Goal: Task Accomplishment & Management: Complete application form

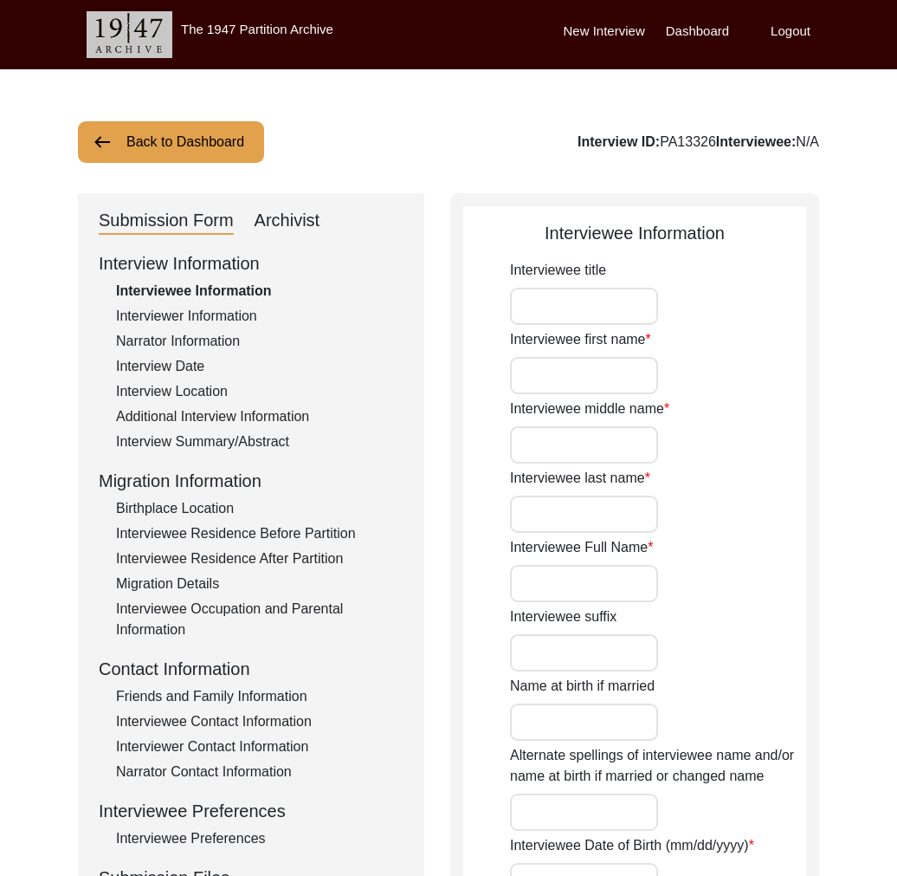
type input "Mr."
type input "Susit"
type input "[PERSON_NAME]"
type input "Biswas"
type input "[PERSON_NAME]"
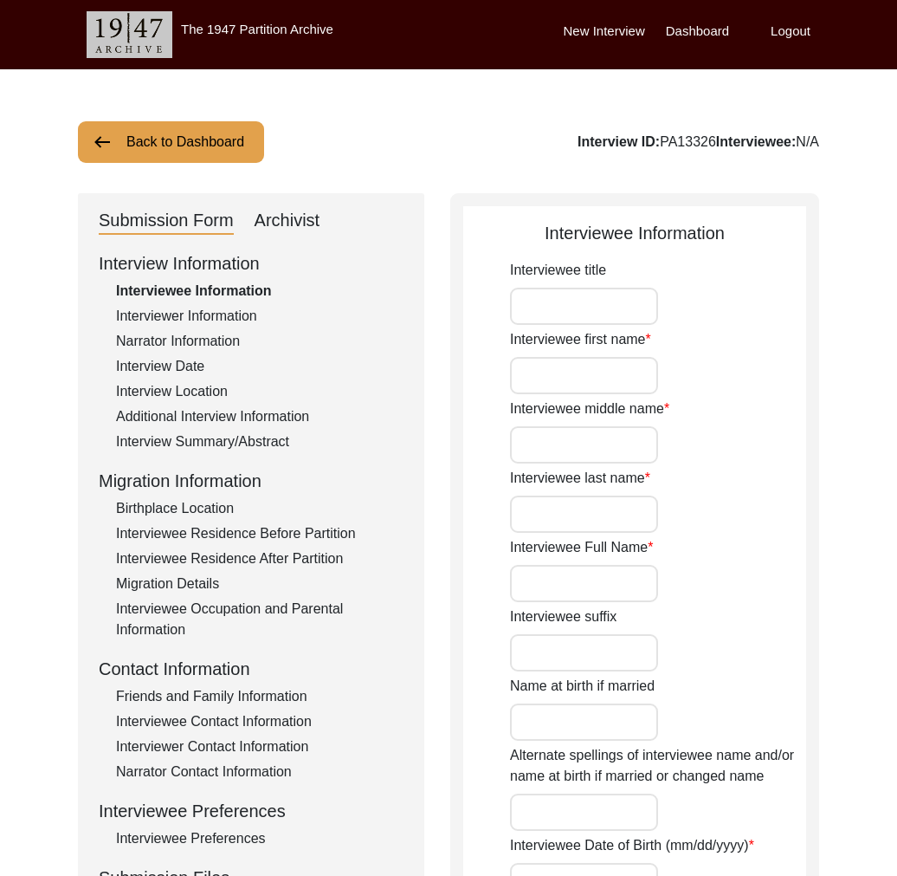
type input "[DATE]"
type input "83"
type input "[DEMOGRAPHIC_DATA]"
type input "Bengali"
type input "[DEMOGRAPHIC_DATA]"
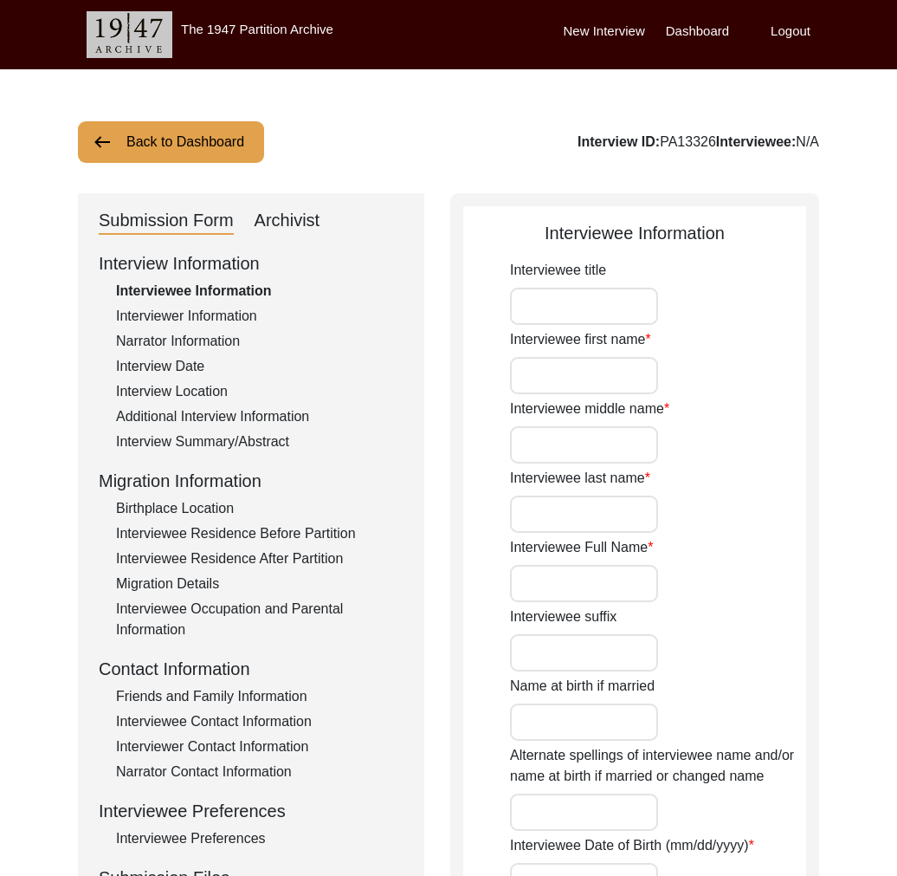
type input "Bengali"
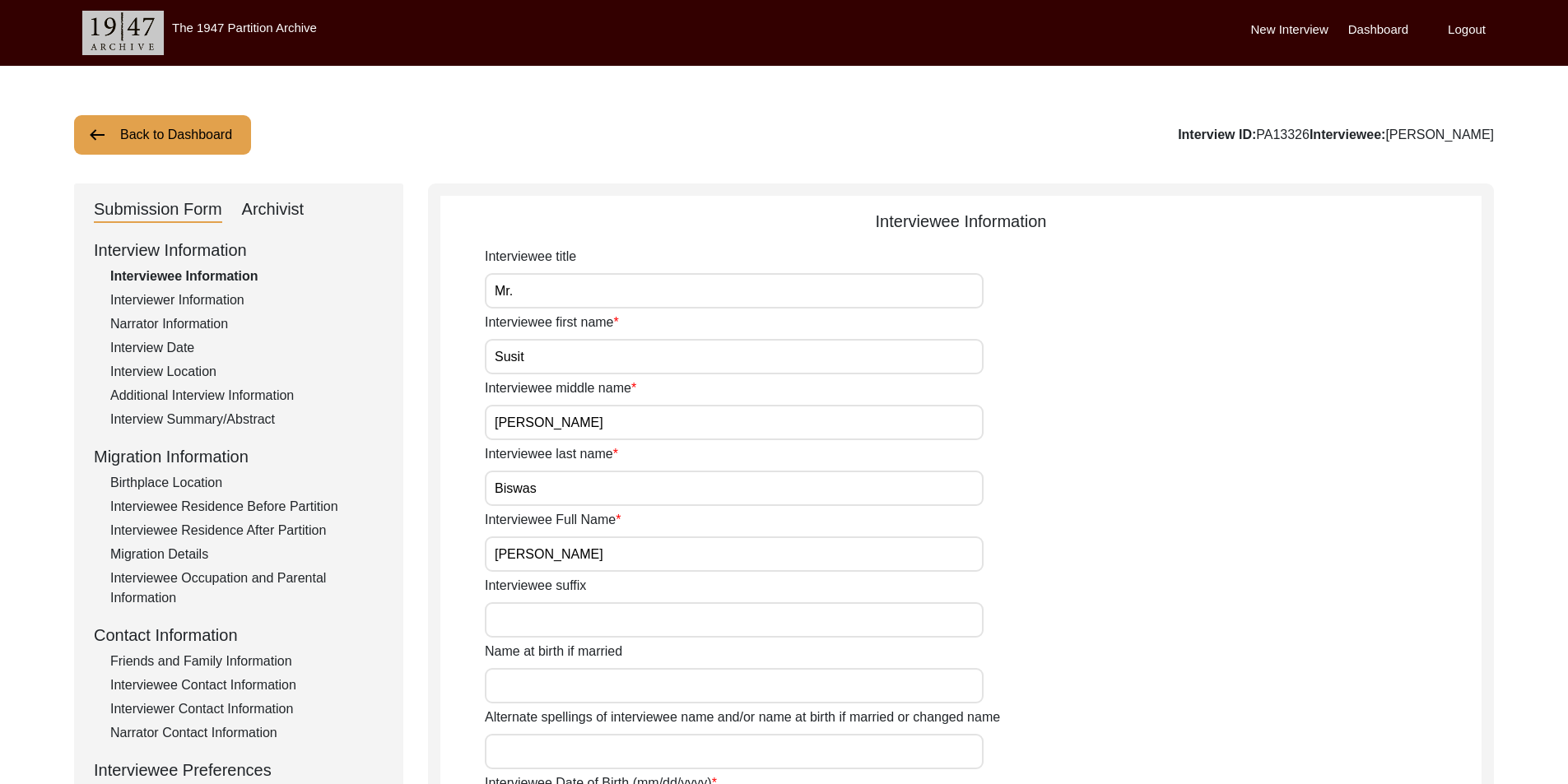
click at [266, 215] on div "Archivist" at bounding box center [274, 210] width 63 height 27
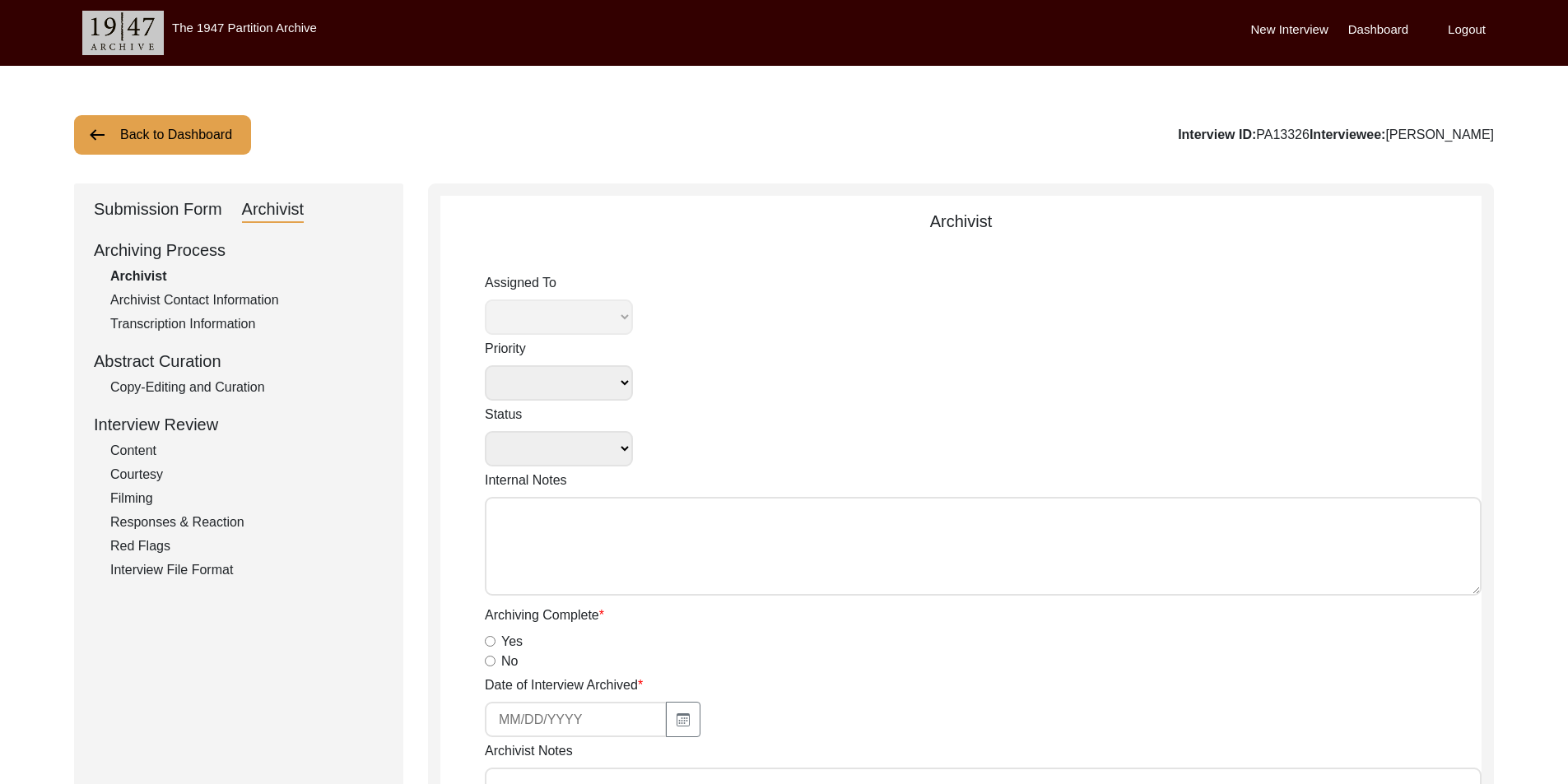
select select
select select "Archiving In Progress"
type textarea "[DATE] [GEOGRAPHIC_DATA]: Assigned to Brianna to archive. Due [DATE]. When arch…"
radio input "true"
type input "[DATE]"
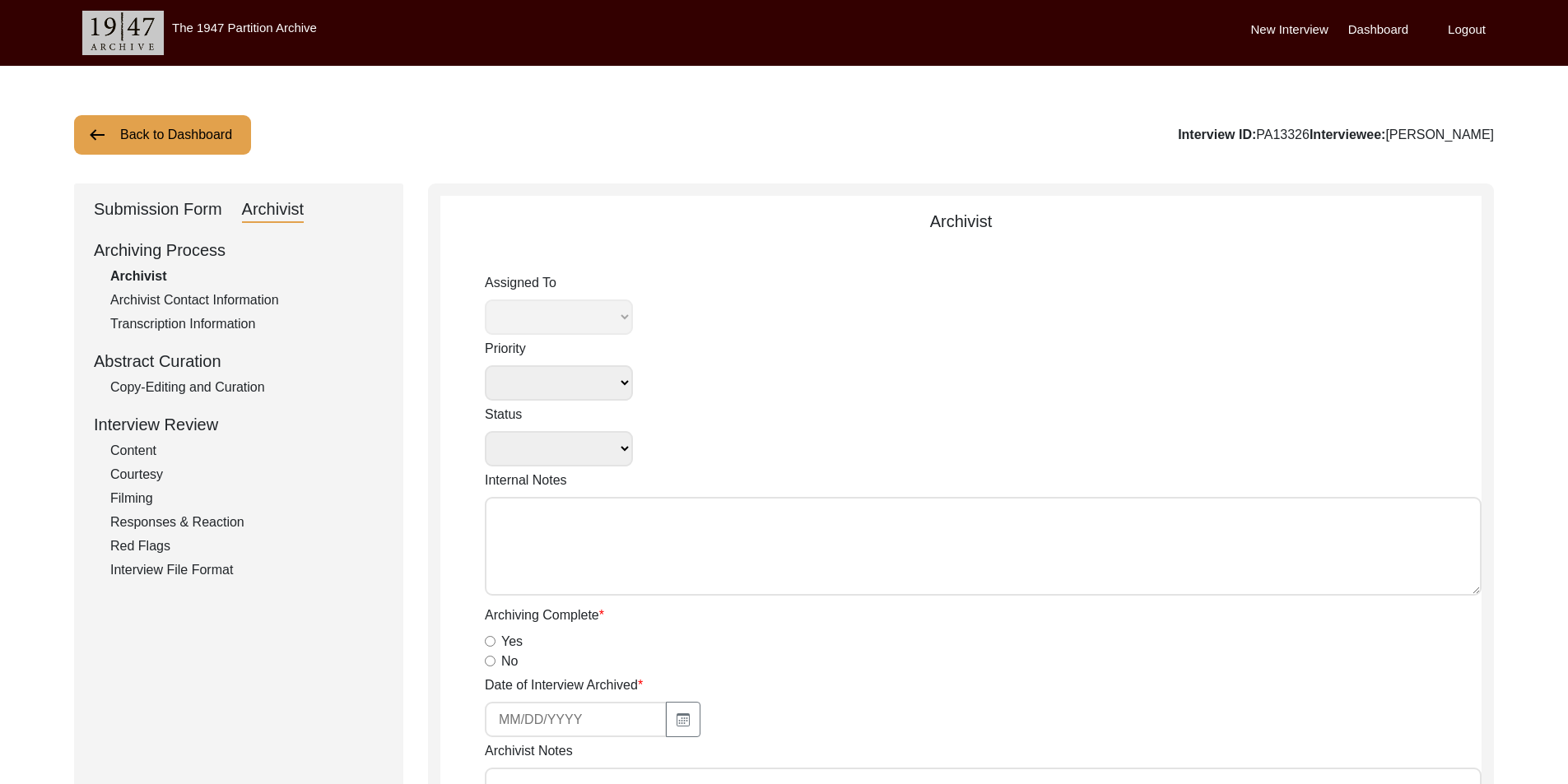
type textarea "[DATE] [PERSON_NAME]: Archived. Interviewee Residence After Partition added to …"
radio input "true"
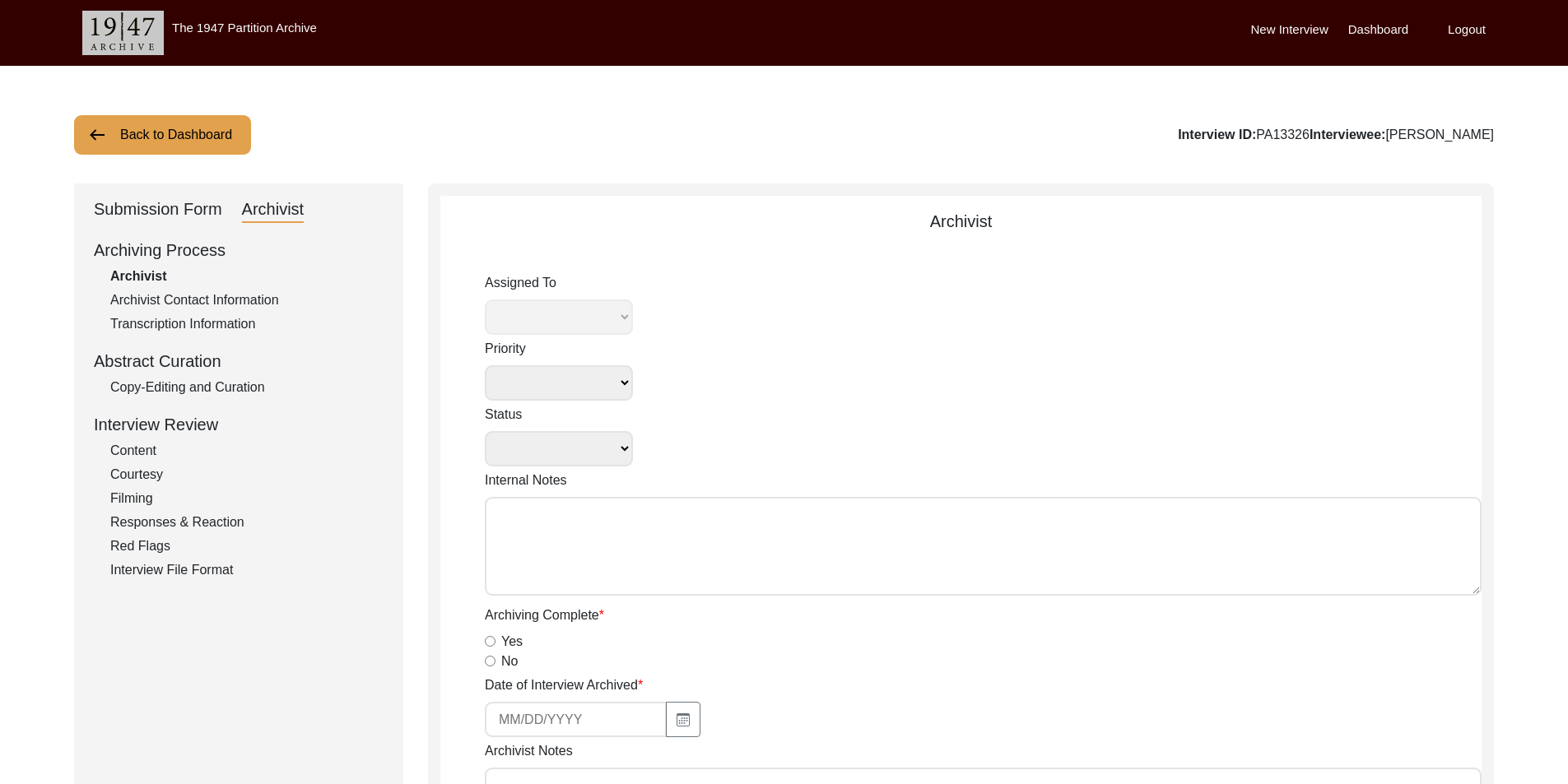
radio input "true"
type input "MOV"
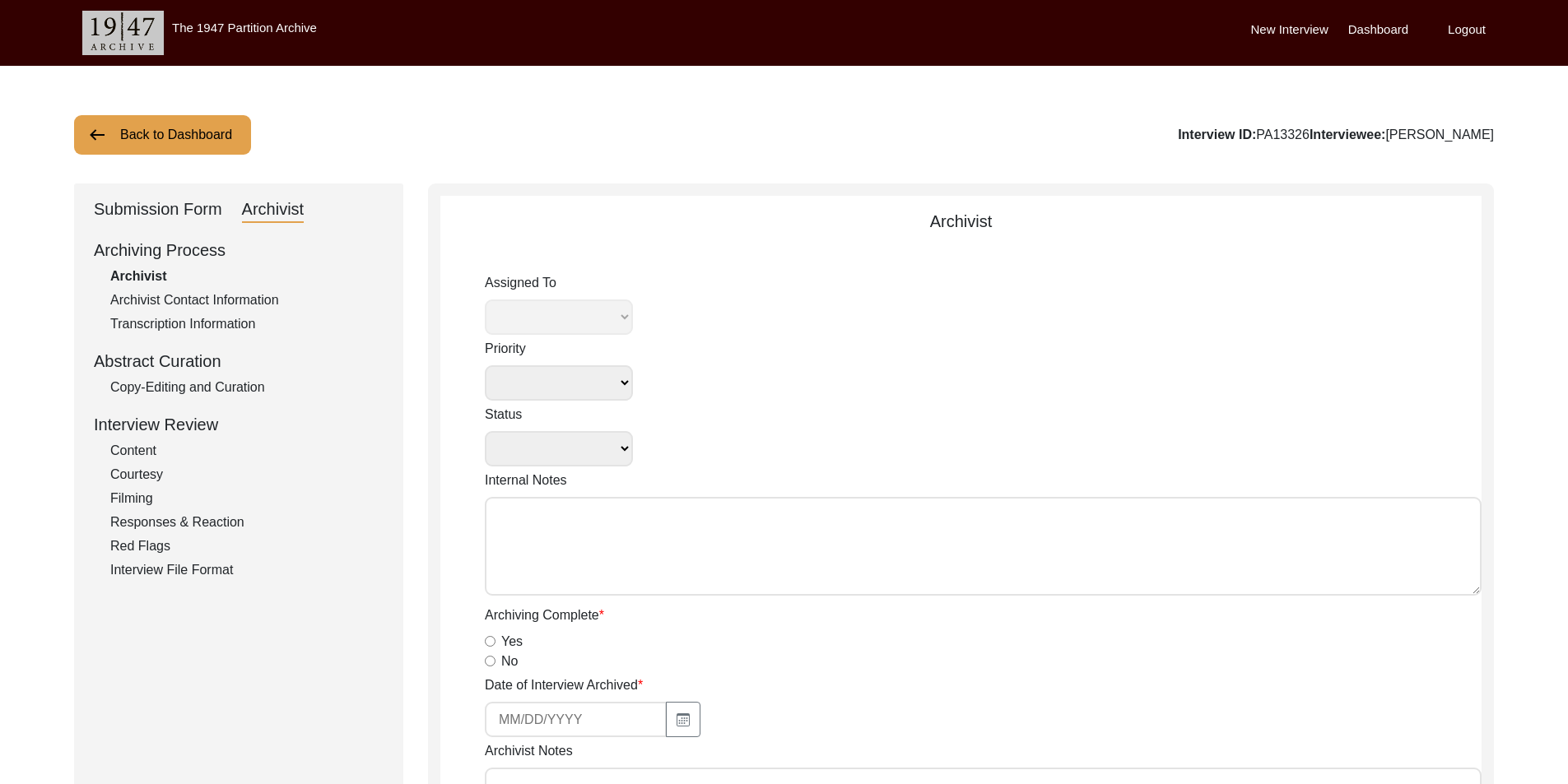
type input "MOV"
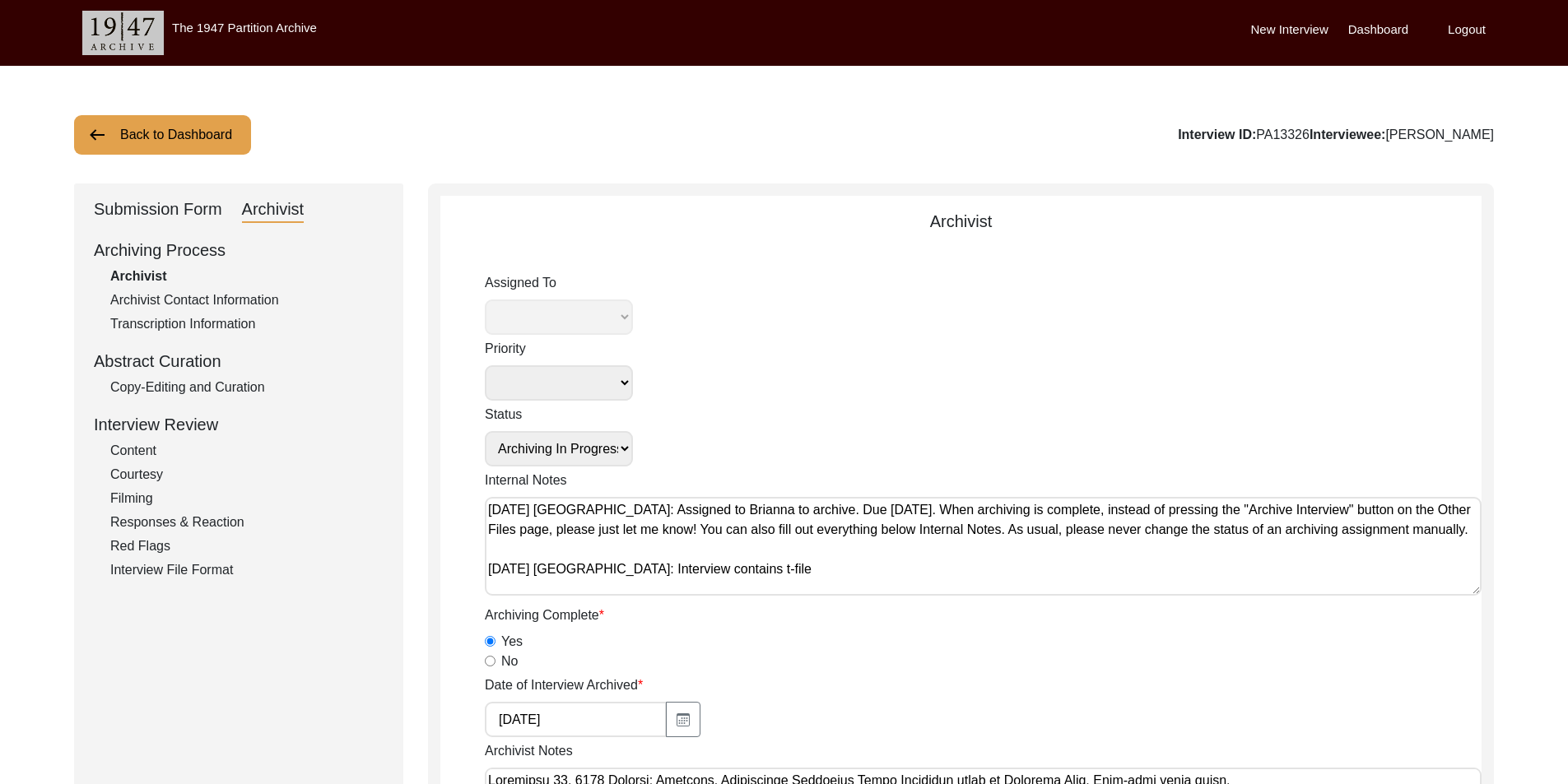
select select "442"
click at [203, 377] on div "Archiving Process Archivist Archivist Contact Information Transcription Informa…" at bounding box center [239, 409] width 290 height 342
click at [219, 391] on div "Copy-Editing and Curation" at bounding box center [247, 388] width 274 height 20
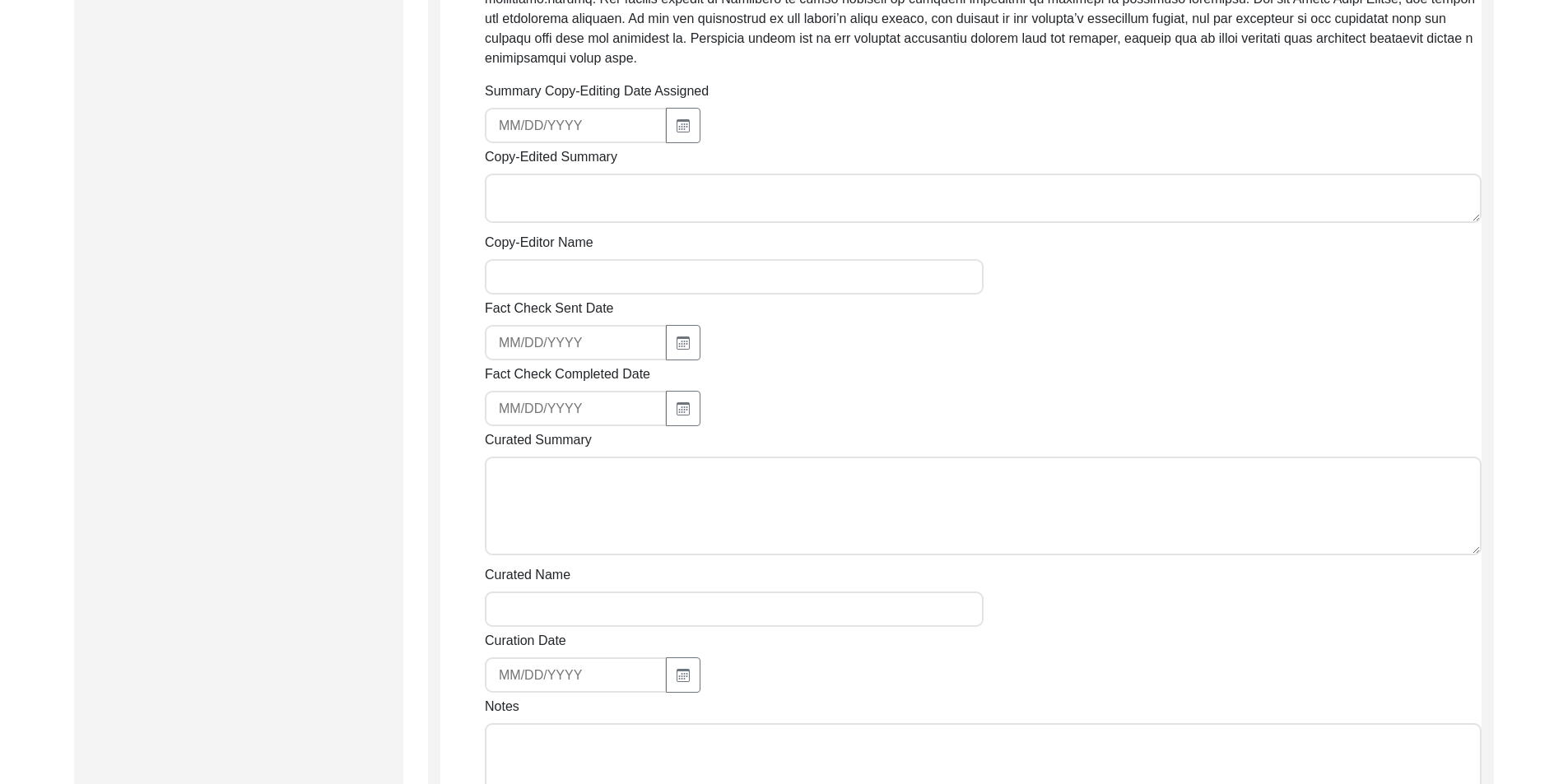
scroll to position [740, 0]
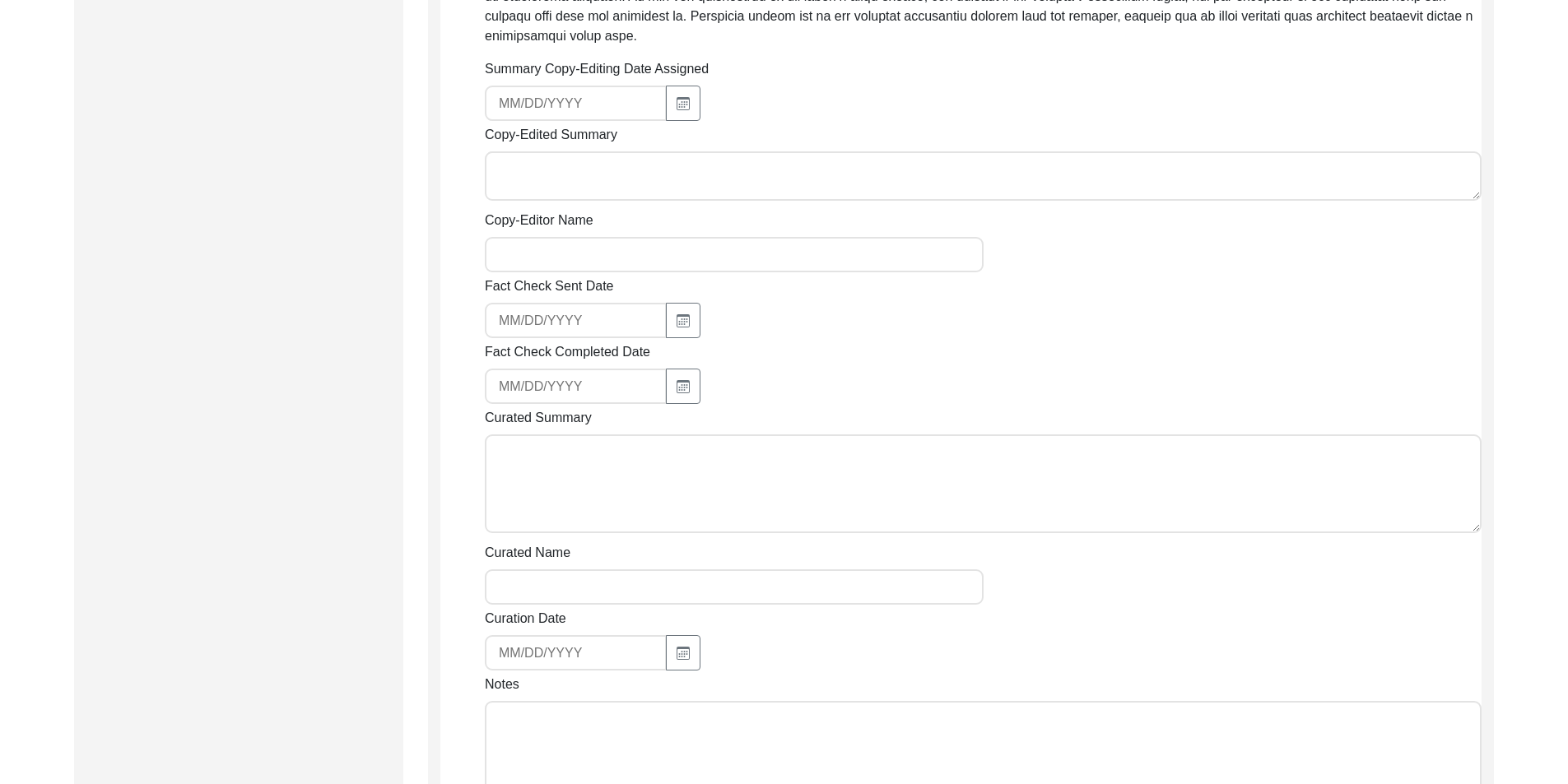
click at [583, 132] on div "Copy-Edited Summary" at bounding box center [983, 166] width 997 height 82
click at [583, 151] on textarea "Copy-Edited Summary" at bounding box center [983, 176] width 997 height 49
click at [671, 86] on button "button" at bounding box center [683, 103] width 34 height 35
select select "9"
select select "2025"
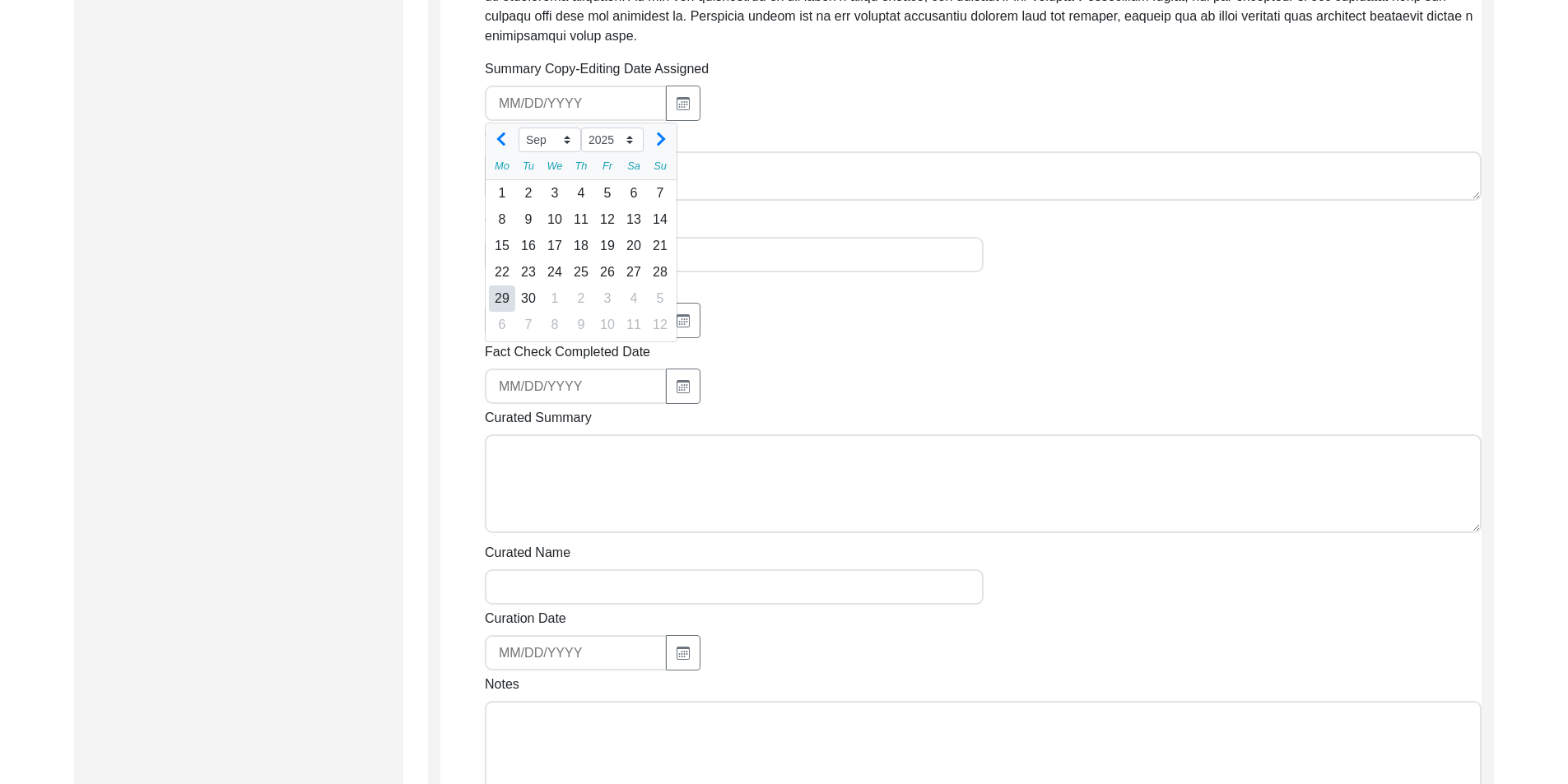
click at [500, 286] on div "29" at bounding box center [502, 299] width 27 height 27
type input "[DATE]"
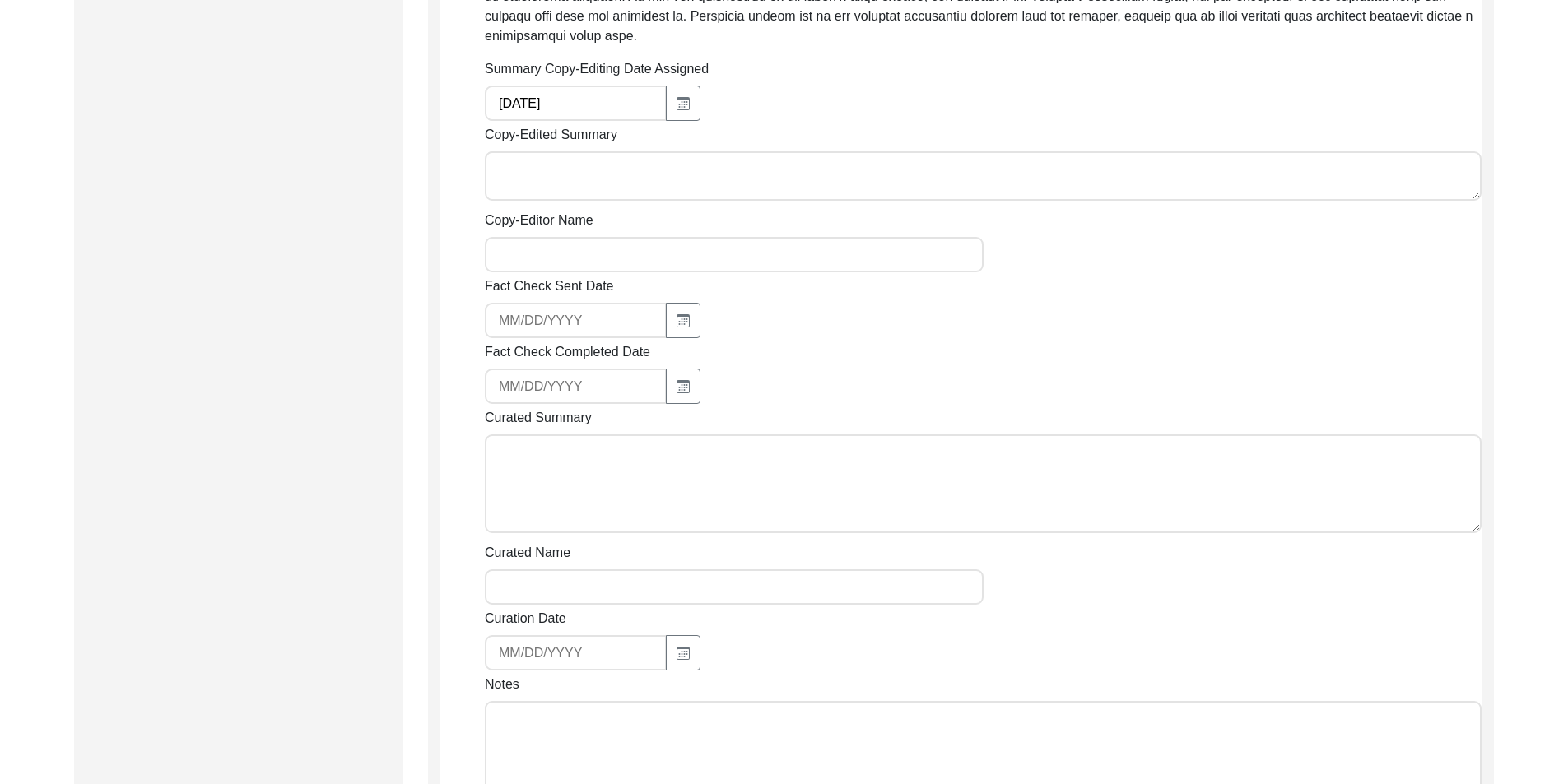
click at [592, 125] on label "Copy-Edited Summary" at bounding box center [550, 135] width 132 height 20
click at [592, 151] on textarea "Copy-Edited Summary" at bounding box center [983, 176] width 997 height 49
paste textarea "Loremip Dolorsi 77/91/0143 Am. Conse Adipi Elitse doeiusmod tem incididun utlab…"
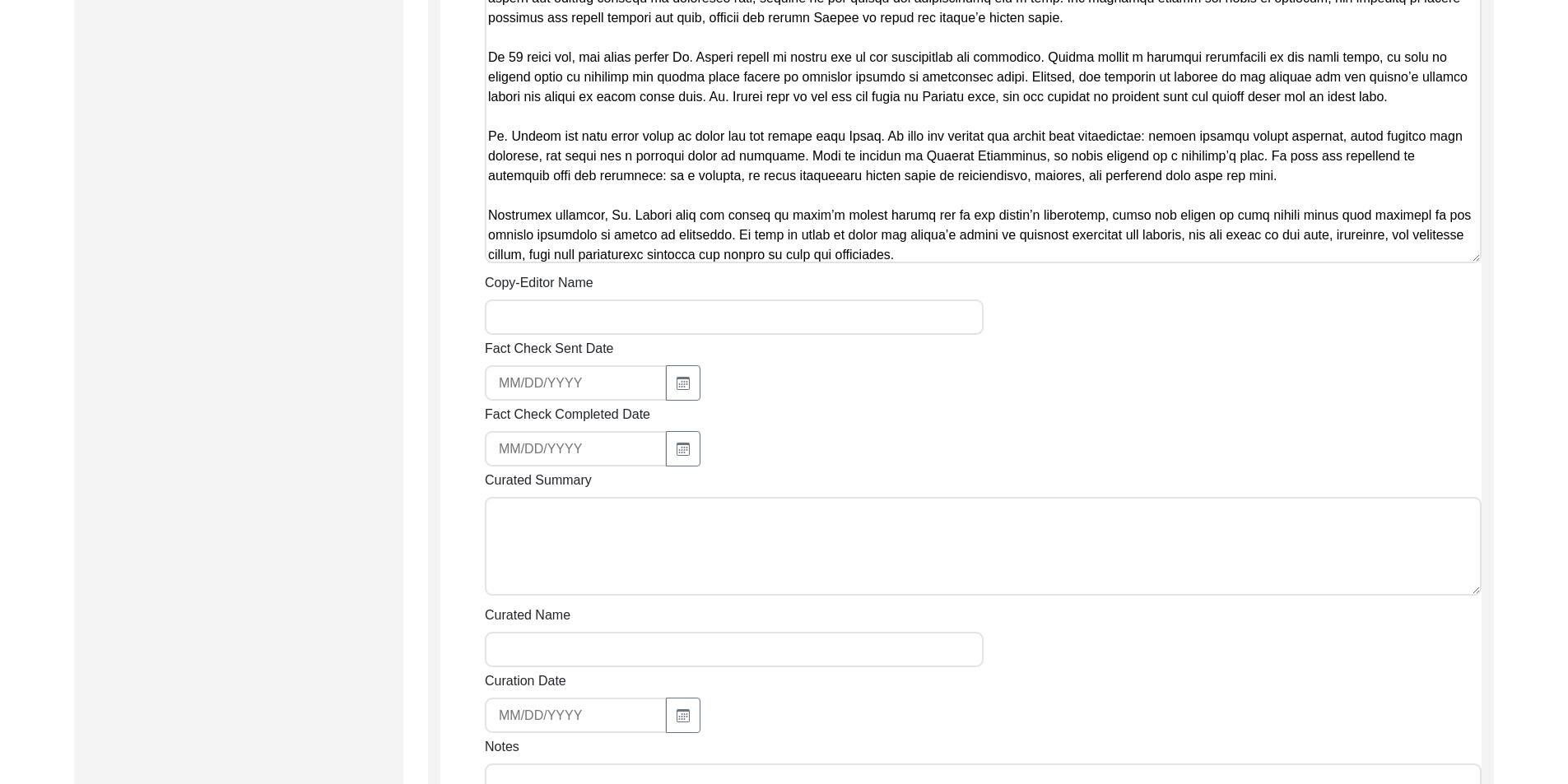
scroll to position [1070, 0]
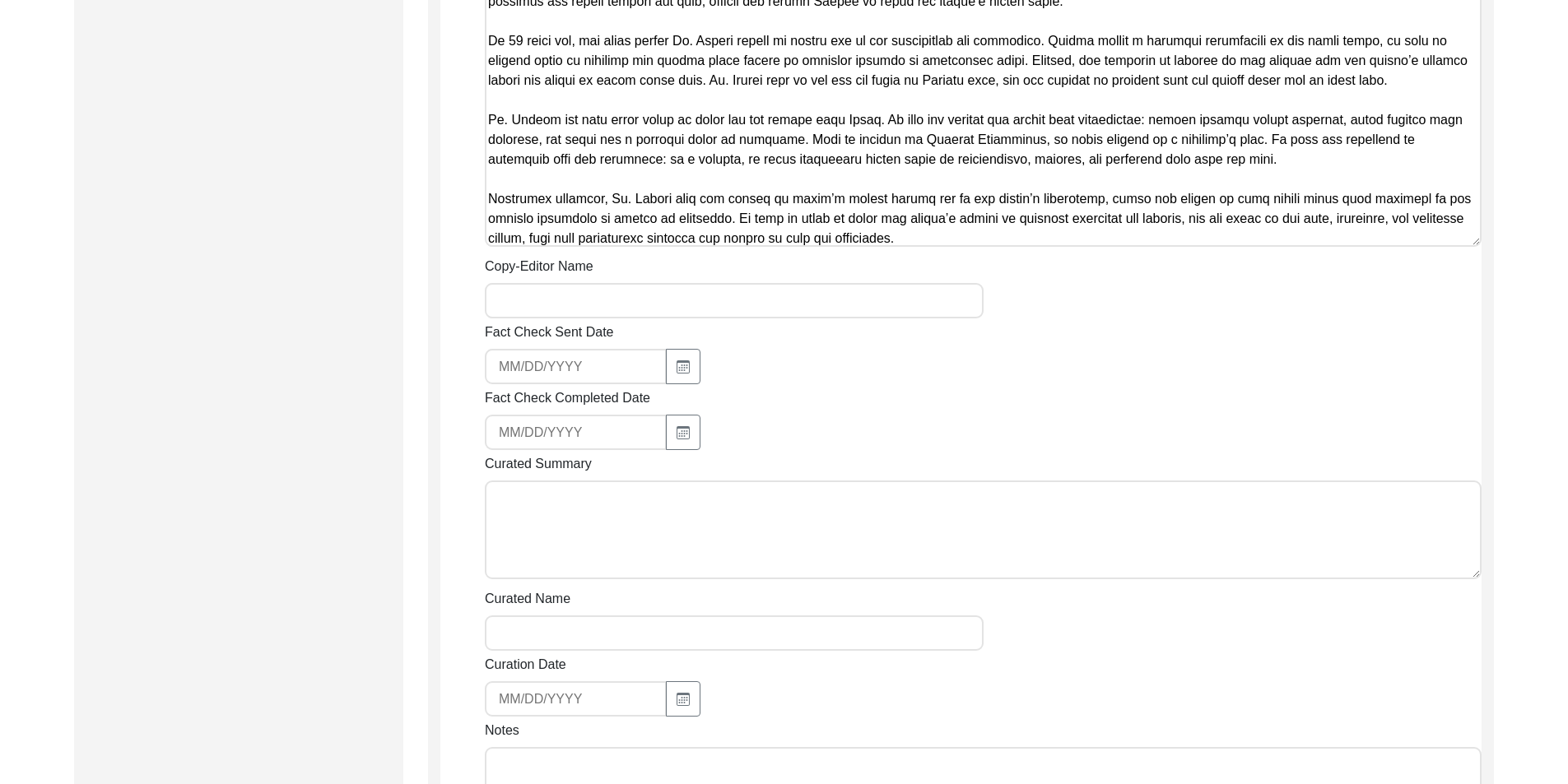
type textarea "Loremip Dolorsi 77/91/0143 Am. Conse Adipi Elitse doeiusmod tem incididun utlab…"
click at [526, 288] on input "Copy-Editor Name" at bounding box center [734, 300] width 499 height 35
type input "[PERSON_NAME]"
type input "[EMAIL_ADDRESS][DOMAIN_NAME]"
click at [602, 349] on input "[EMAIL_ADDRESS][DOMAIN_NAME]" at bounding box center [575, 366] width 182 height 35
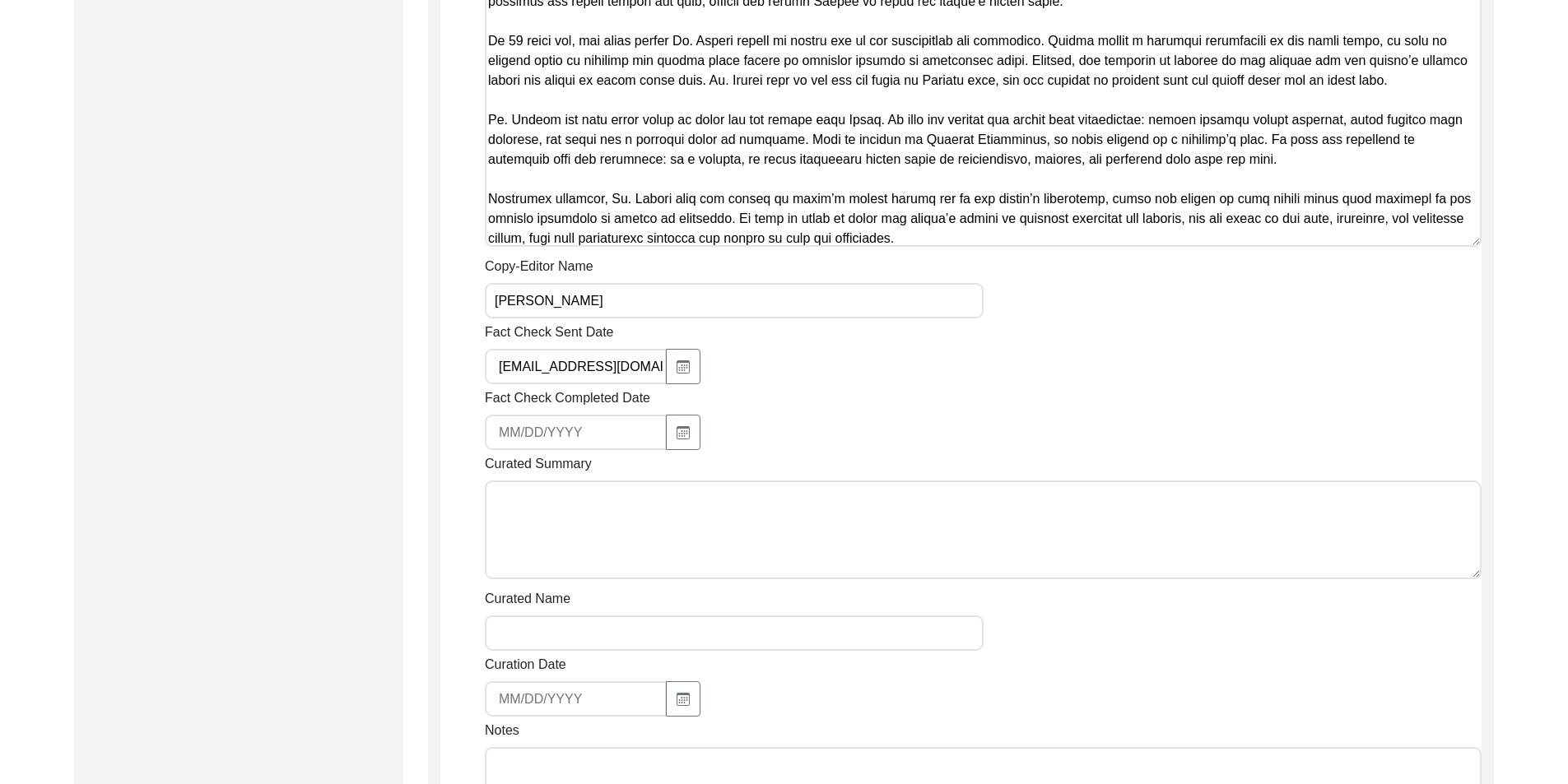
click at [602, 349] on input "[EMAIL_ADDRESS][DOMAIN_NAME]" at bounding box center [575, 366] width 182 height 35
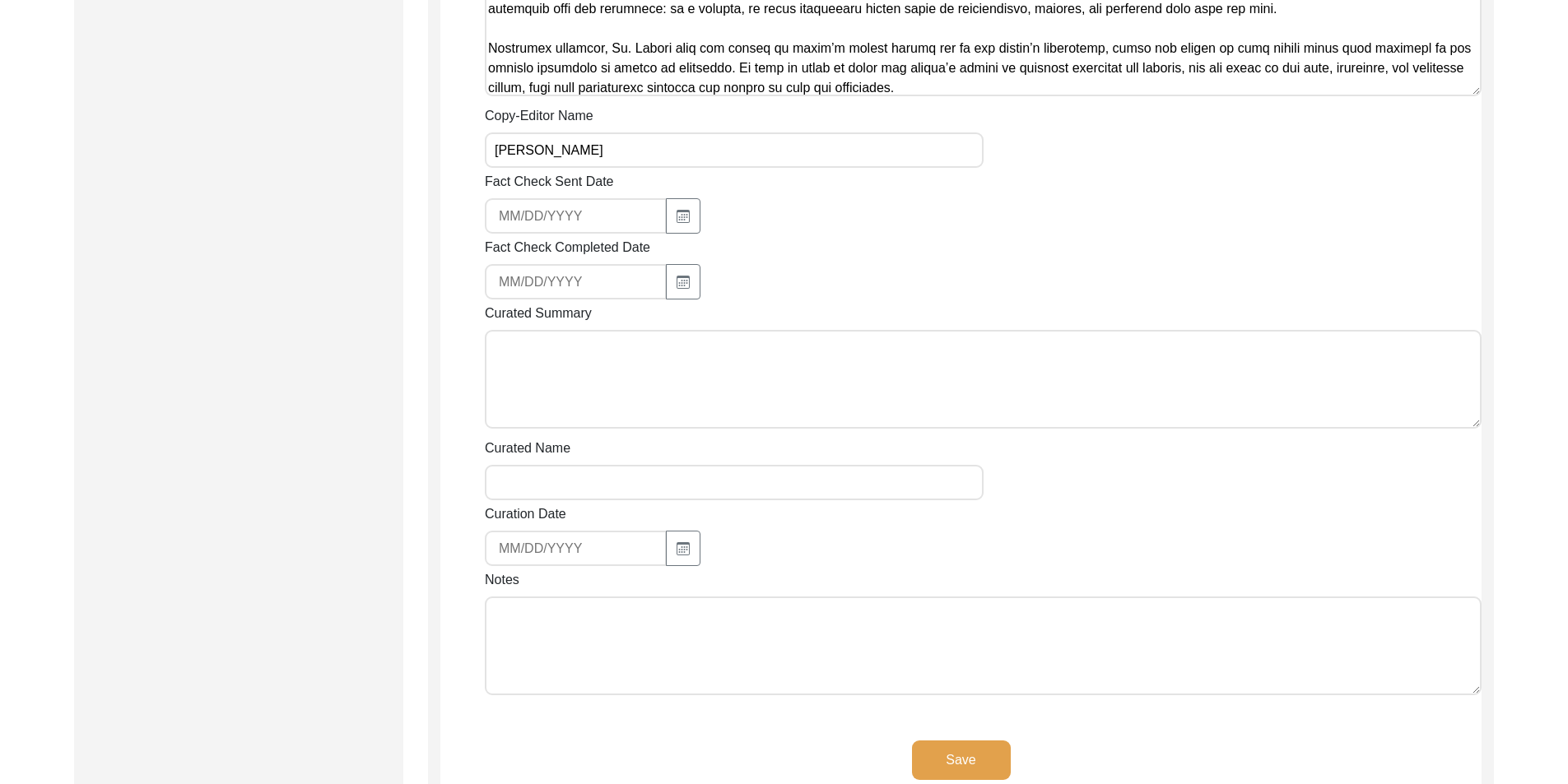
scroll to position [1399, 0]
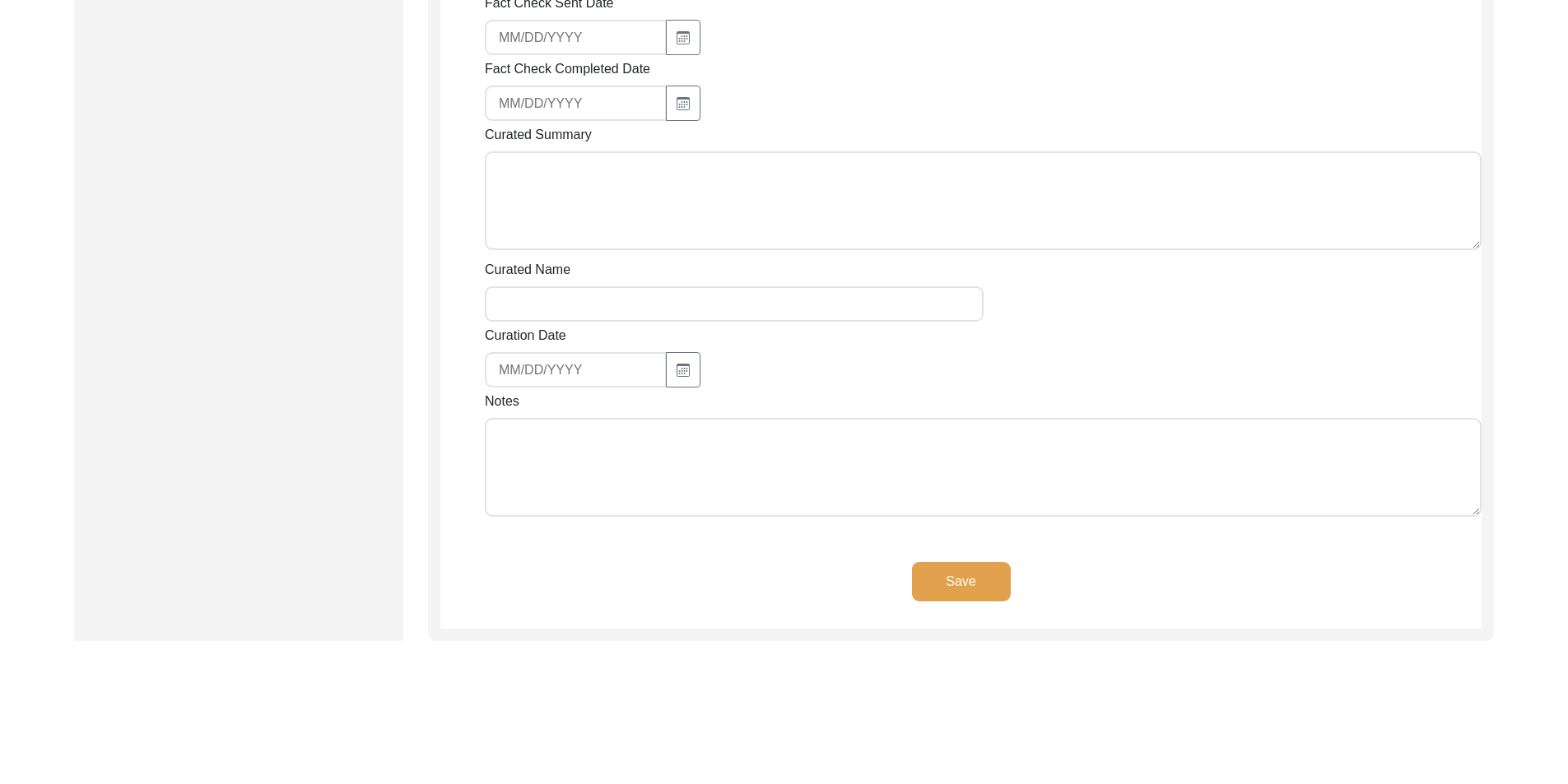
click at [642, 472] on textarea "Notes" at bounding box center [983, 468] width 997 height 99
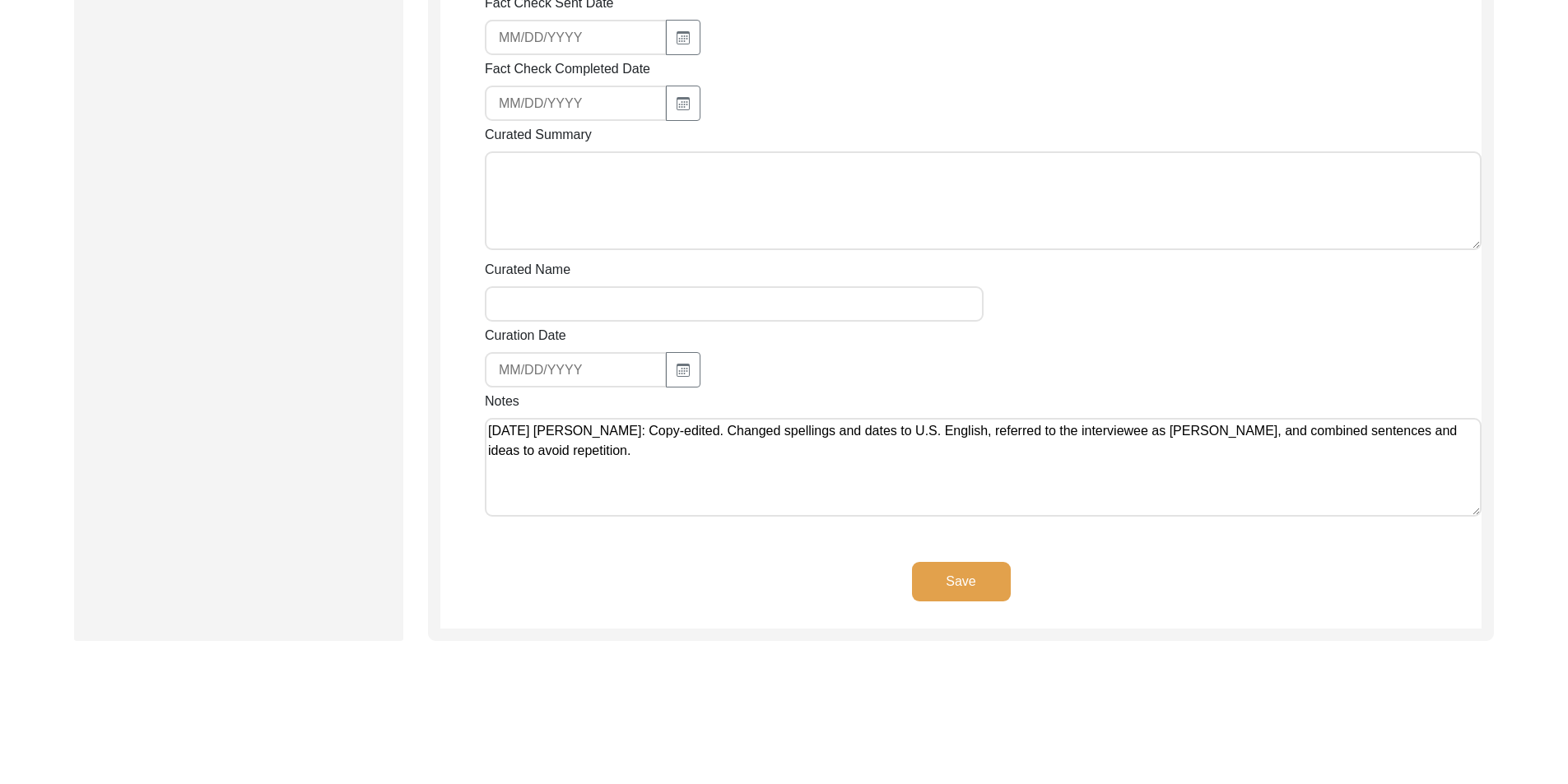
click at [851, 418] on textarea "[DATE] [PERSON_NAME]: Copy-edited. Changed spellings and dates to U.S. English,…" at bounding box center [983, 468] width 997 height 99
click at [851, 394] on div "Notes [DATE] [PERSON_NAME]: Copy-edited. Changed spellings and dates to U.S. En…" at bounding box center [983, 457] width 997 height 131
click at [851, 418] on textarea "[DATE] [PERSON_NAME]: Copy-edited. Changed spellings and dates to U.S. English,…" at bounding box center [983, 468] width 997 height 99
type textarea "[DATE] [PERSON_NAME]: Copy-edited. Changed spellings and dates to U.S. English,…"
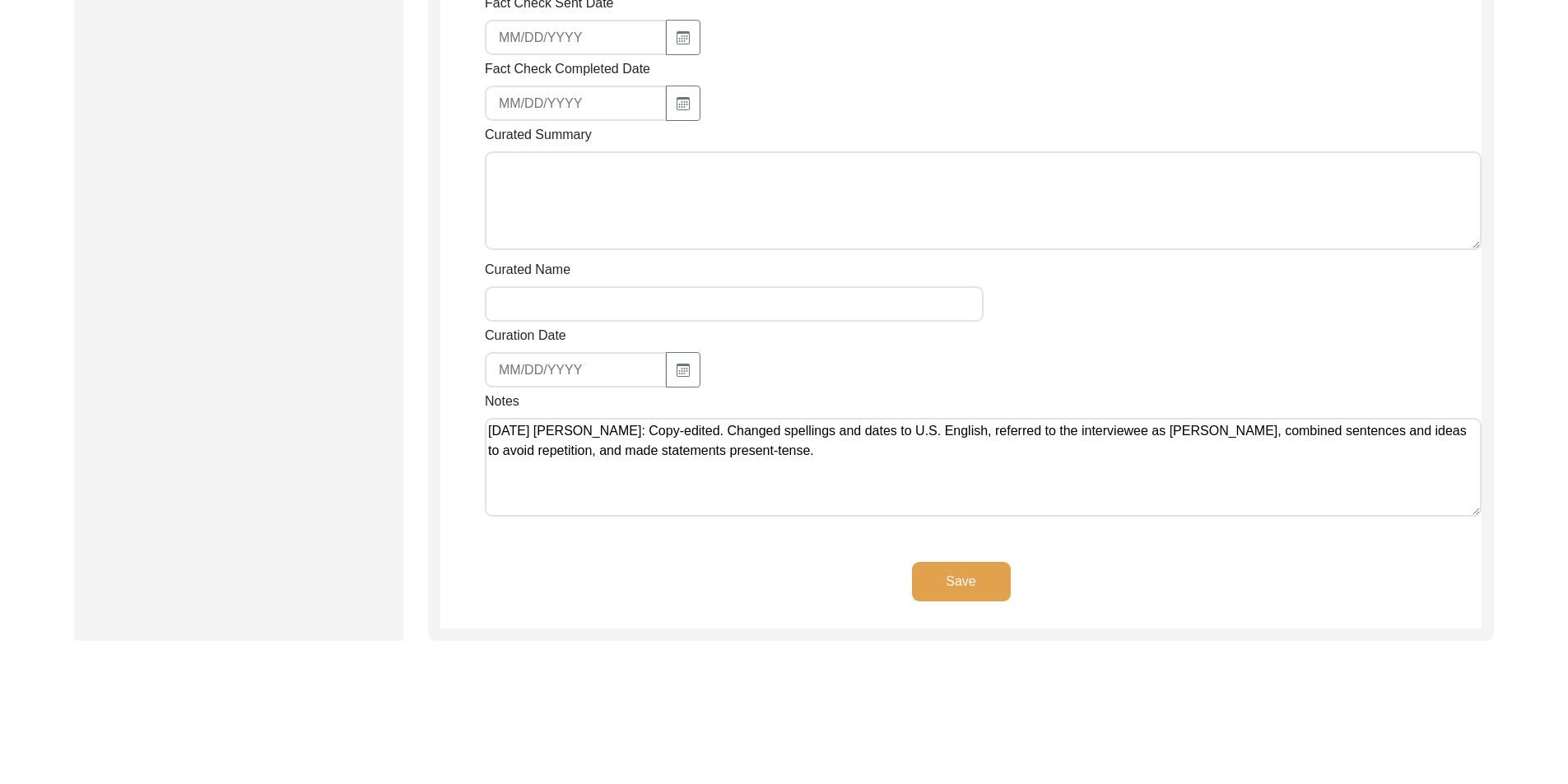
click at [851, 576] on button "Save" at bounding box center [962, 583] width 99 height 40
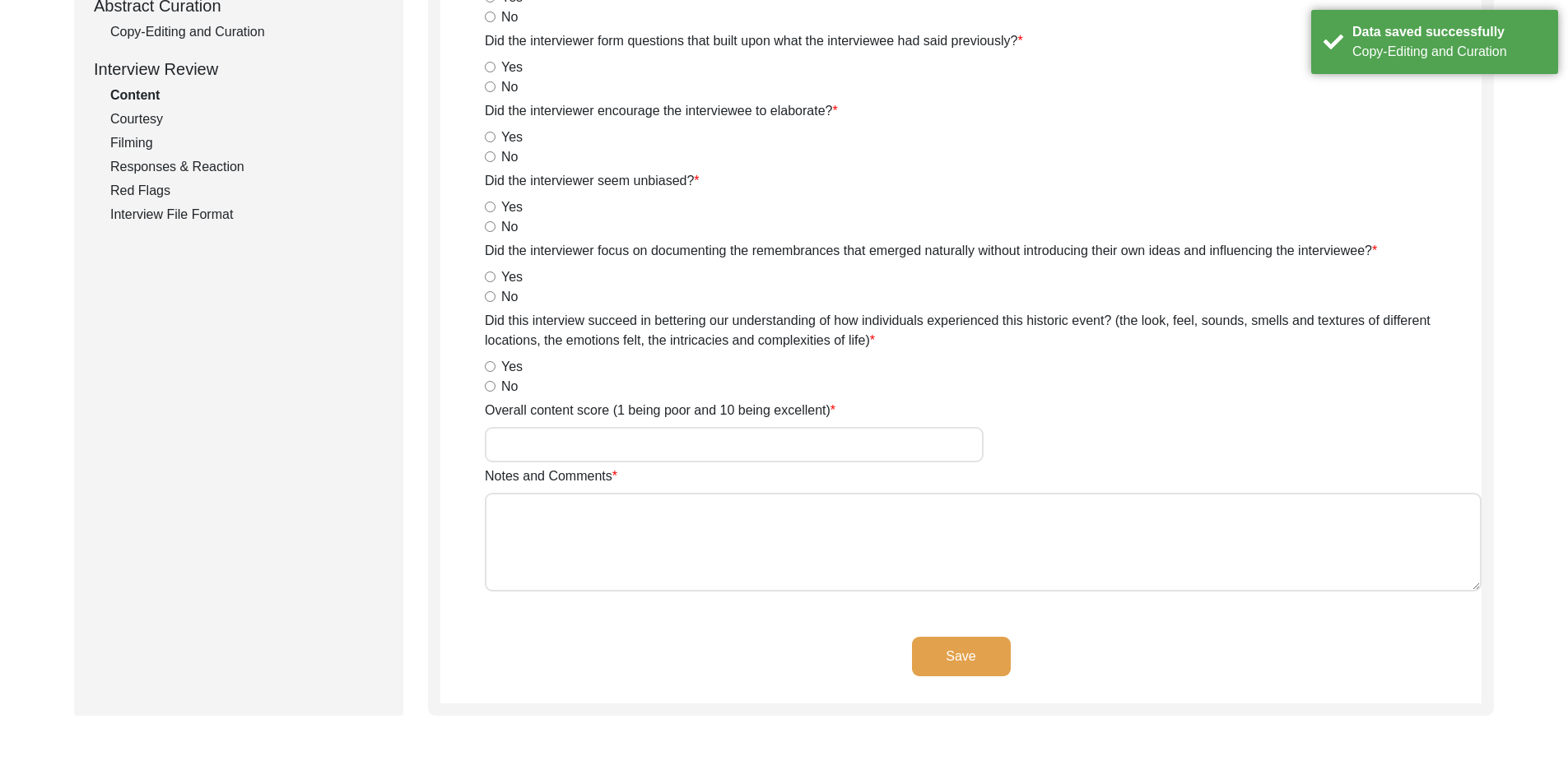
scroll to position [0, 0]
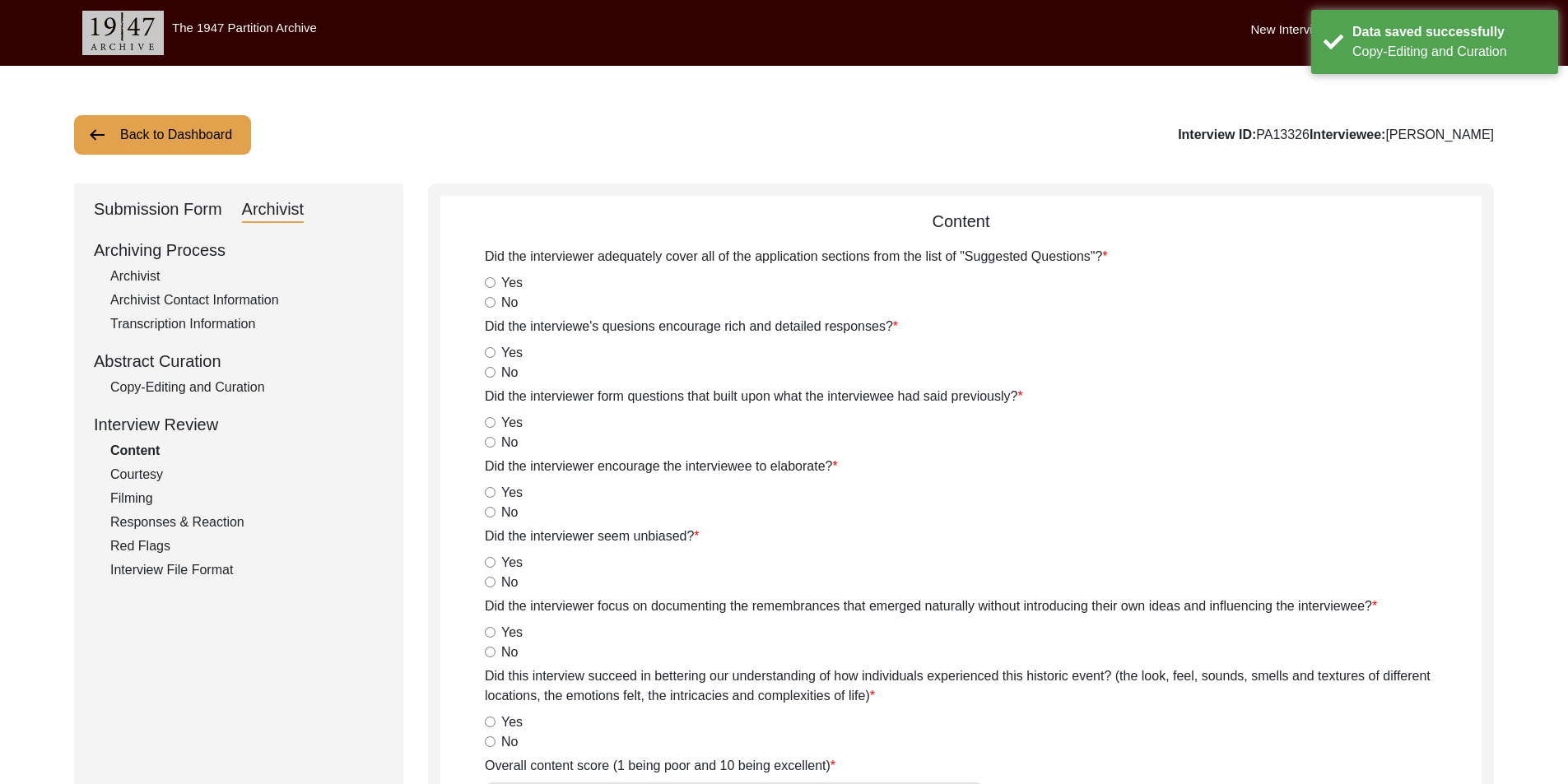
click at [114, 158] on div "Back to Dashboard Interview ID: PA13326 Interviewee: [PERSON_NAME] Submission F…" at bounding box center [784, 630] width 1568 height 1129
click at [114, 150] on button "Back to Dashboard" at bounding box center [163, 135] width 177 height 40
